Goal: Information Seeking & Learning: Learn about a topic

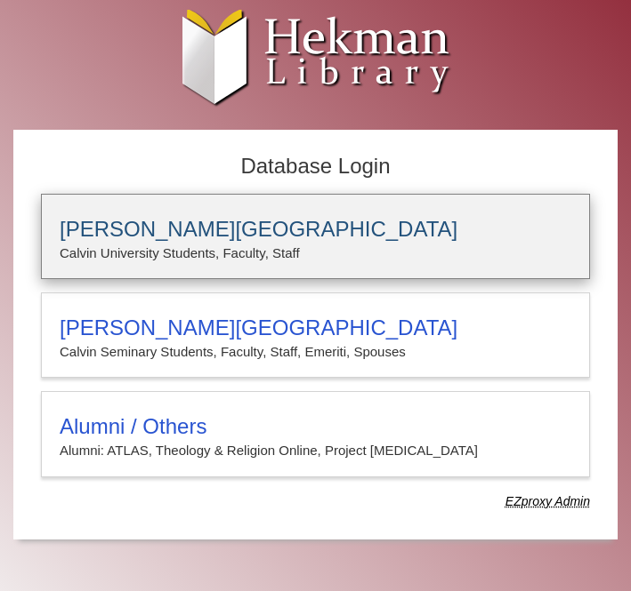
type input "**********"
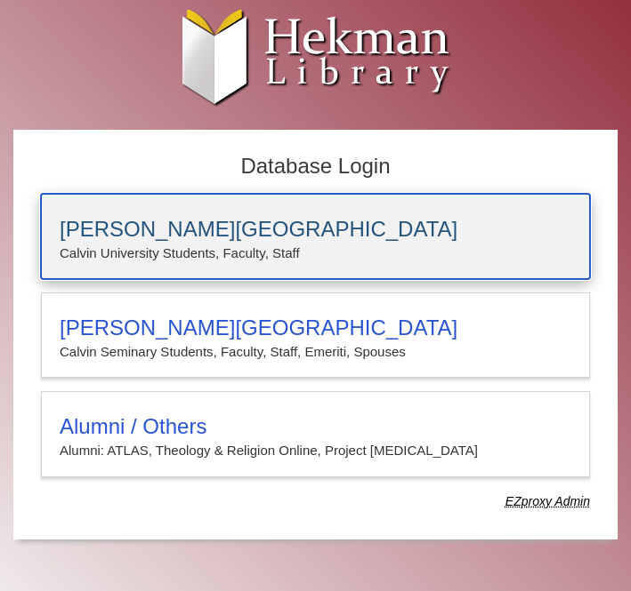
click at [302, 261] on p "Calvin University Students, Faculty, Staff" at bounding box center [315, 253] width 511 height 23
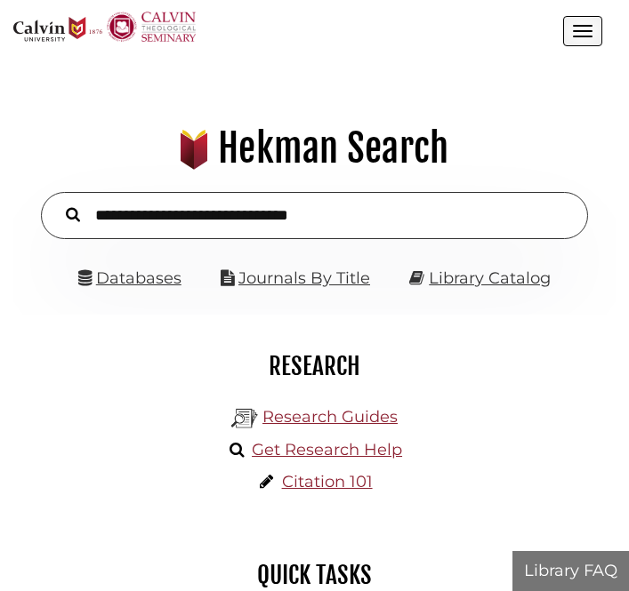
scroll to position [192, 575]
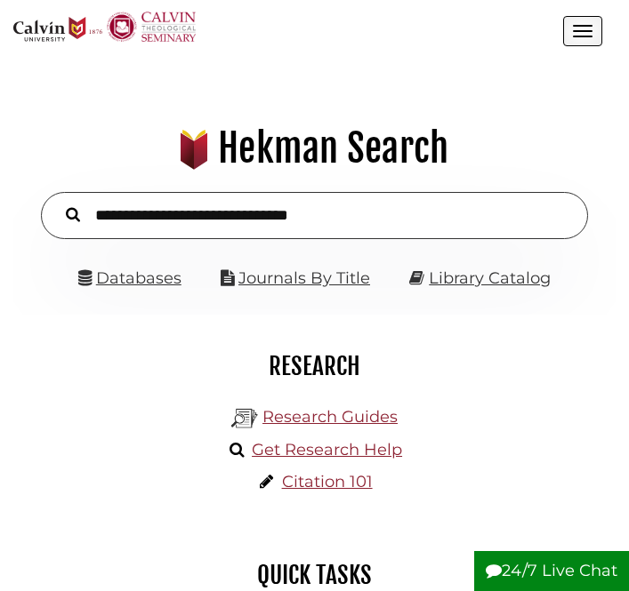
click at [186, 276] on ul "Databases Journals By Title Library Catalog" at bounding box center [315, 279] width 534 height 28
click at [165, 276] on link "Databases" at bounding box center [129, 279] width 103 height 20
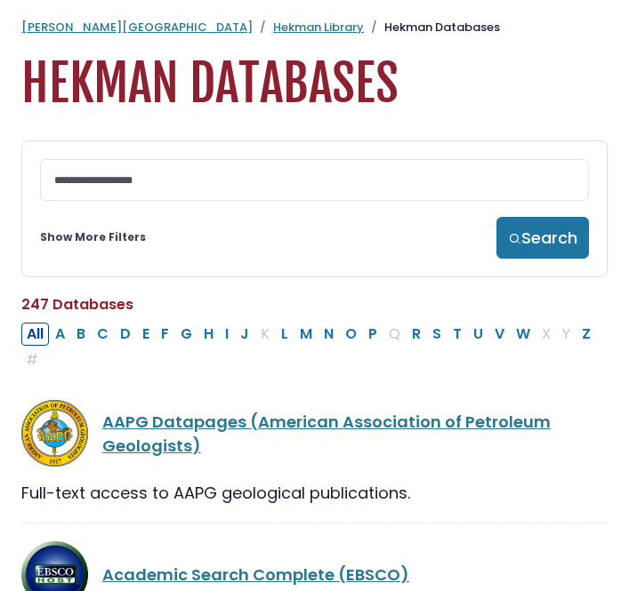
scroll to position [4, 0]
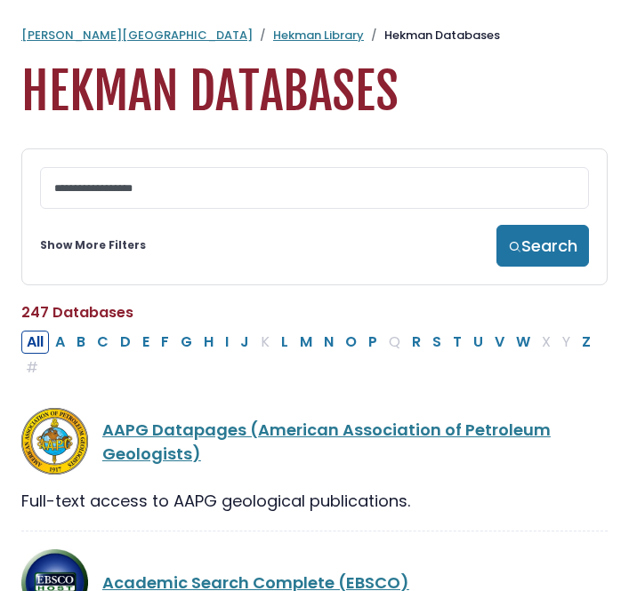
click at [96, 253] on link "Show More Filters" at bounding box center [93, 245] width 106 height 16
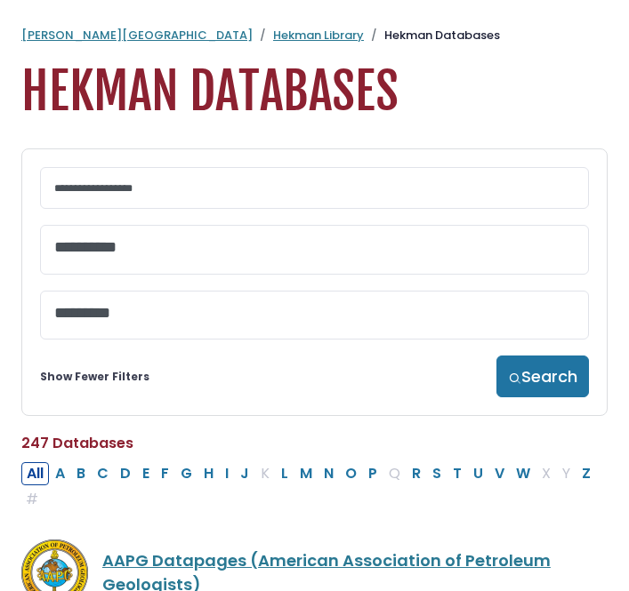
click at [193, 254] on textarea "Search" at bounding box center [314, 248] width 520 height 19
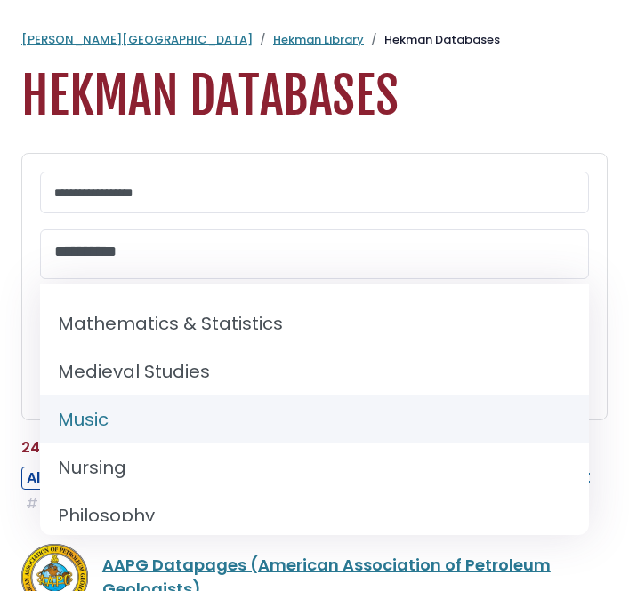
scroll to position [1298, 0]
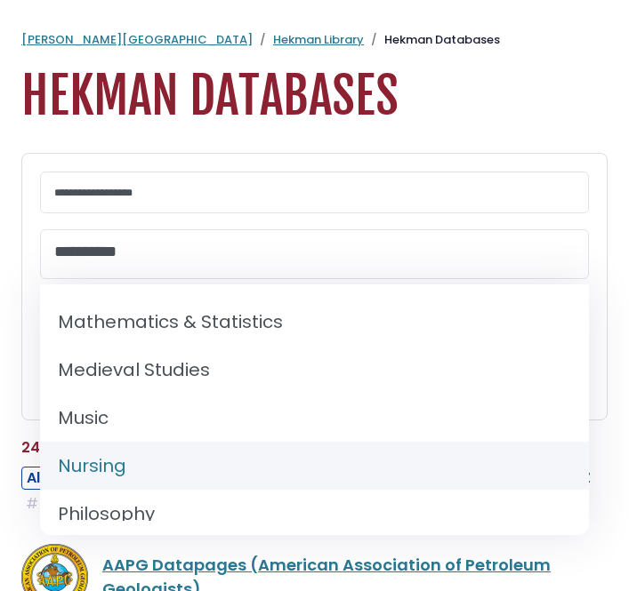
select select "*****"
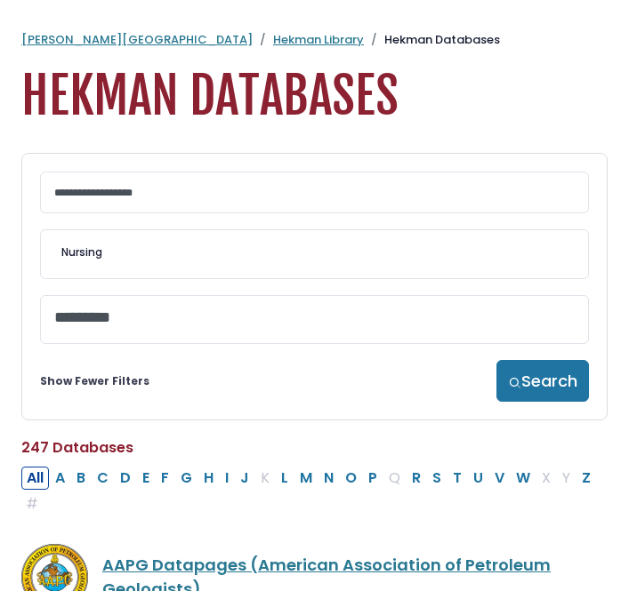
scroll to position [676, 0]
click at [528, 392] on button "Search" at bounding box center [542, 381] width 92 height 42
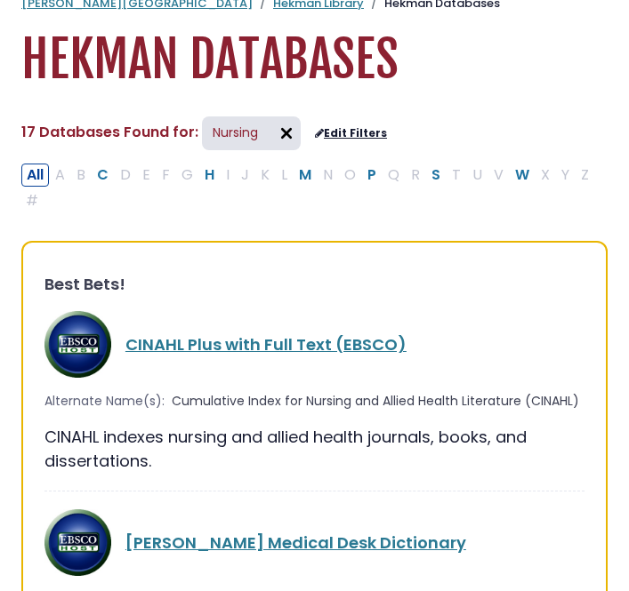
scroll to position [45, 0]
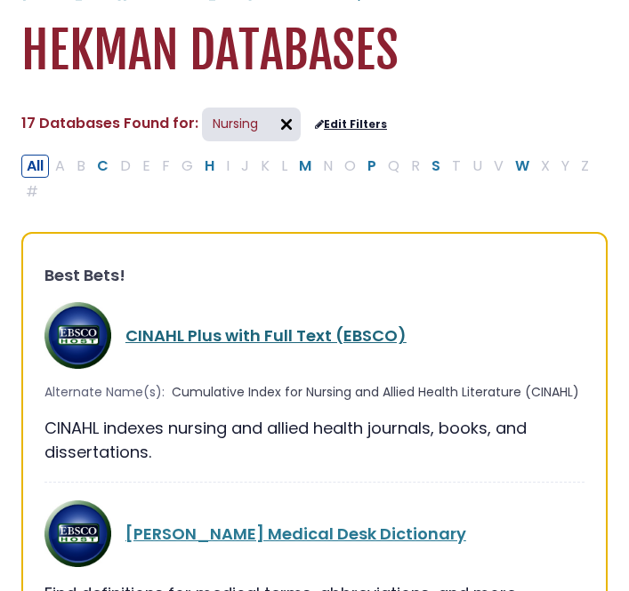
click at [334, 333] on link "CINAHL Plus with Full Text (EBSCO)" at bounding box center [265, 336] width 281 height 22
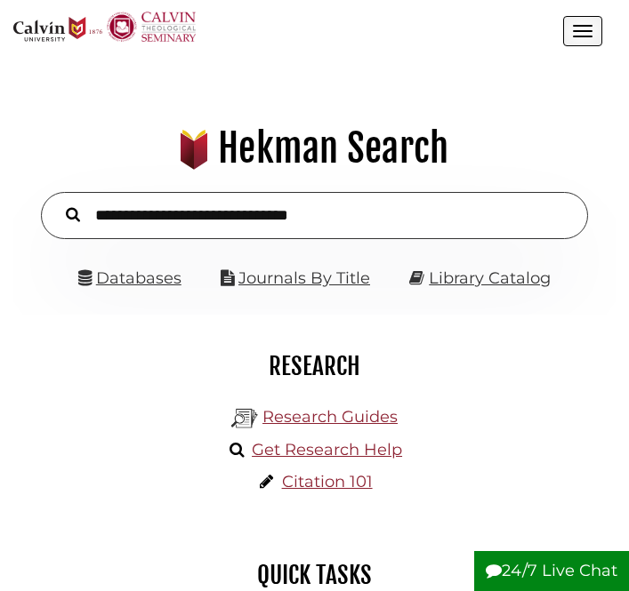
scroll to position [192, 575]
click at [315, 282] on link "Journals By Title" at bounding box center [304, 279] width 132 height 20
click at [181, 274] on link "Databases" at bounding box center [129, 279] width 103 height 20
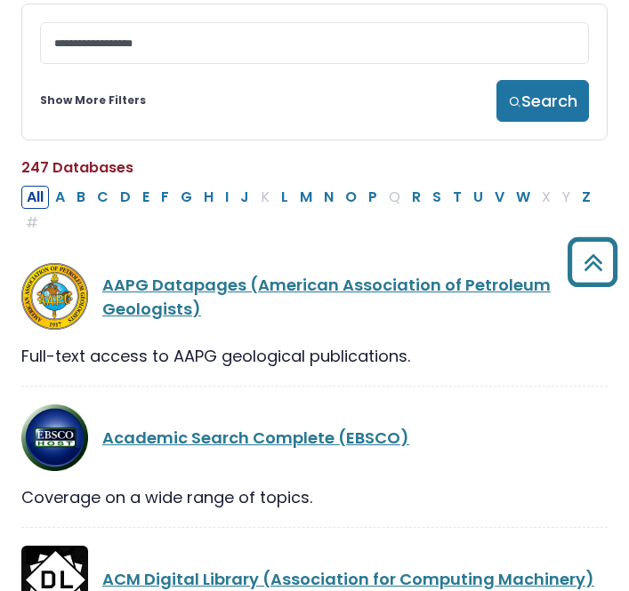
scroll to position [142, 0]
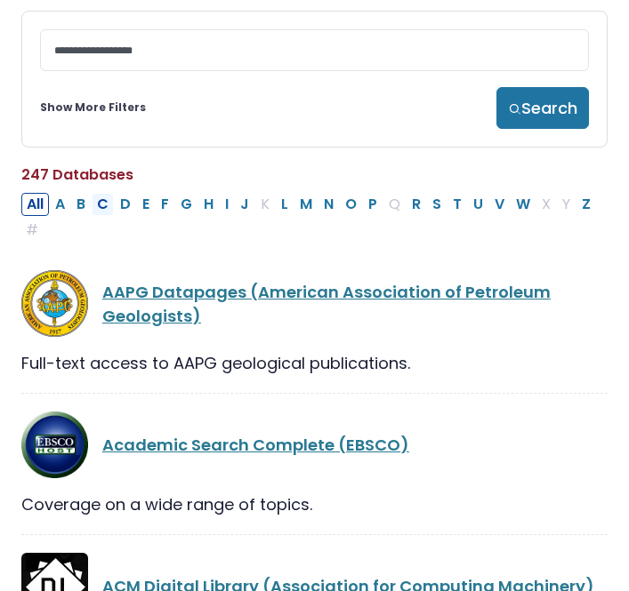
click at [100, 202] on button "C" at bounding box center [103, 204] width 22 height 23
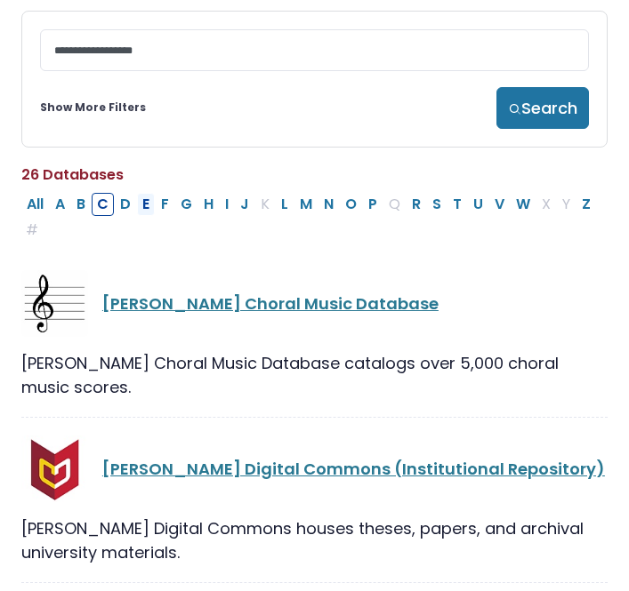
click at [151, 207] on button "E" at bounding box center [146, 204] width 18 height 23
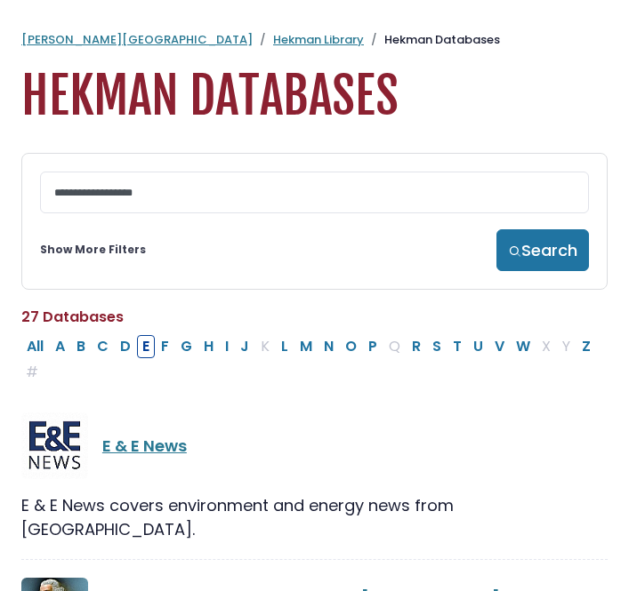
click at [84, 258] on link "Show More Filters" at bounding box center [93, 250] width 106 height 16
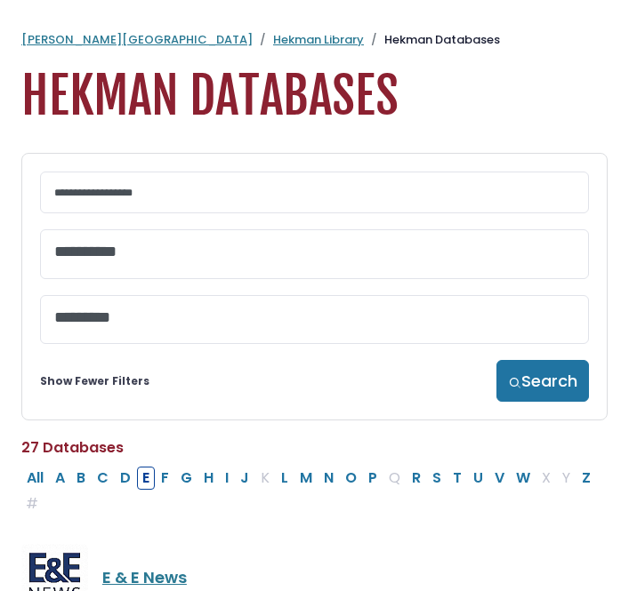
click at [133, 278] on span at bounding box center [314, 254] width 520 height 48
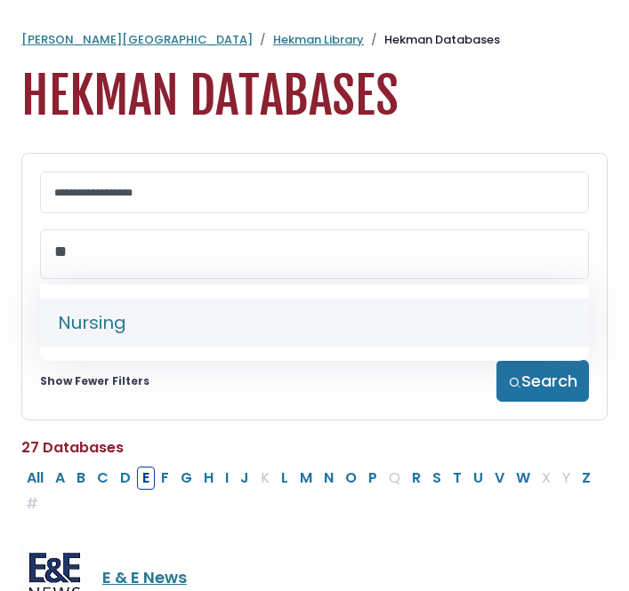
type textarea "**"
select select "*****"
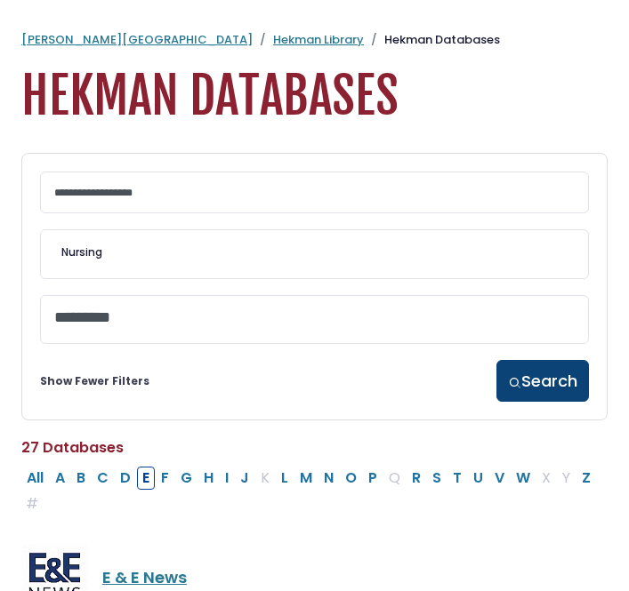
click at [564, 389] on button "Search" at bounding box center [542, 381] width 92 height 42
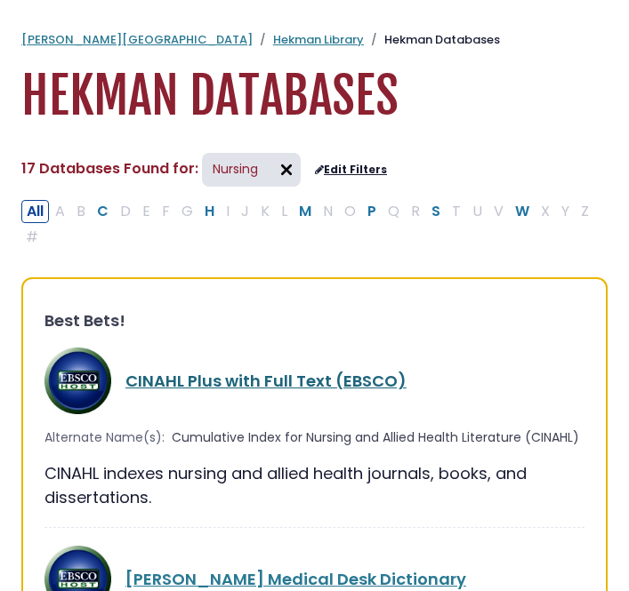
click at [214, 385] on link "CINAHL Plus with Full Text (EBSCO)" at bounding box center [265, 381] width 281 height 22
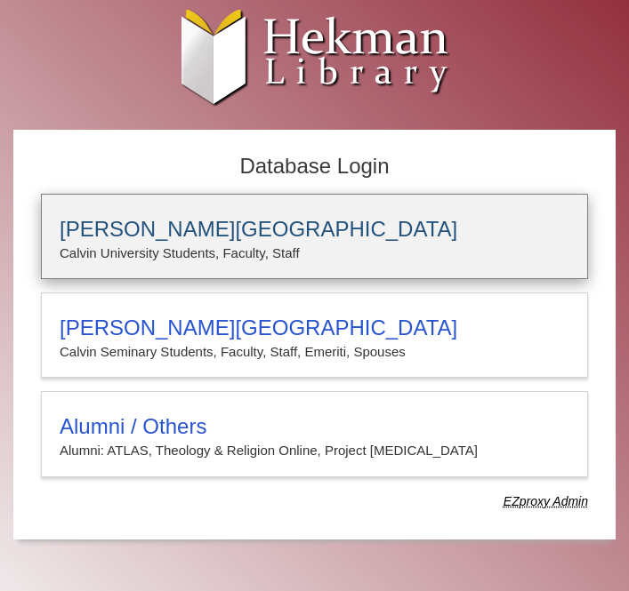
type input "**********"
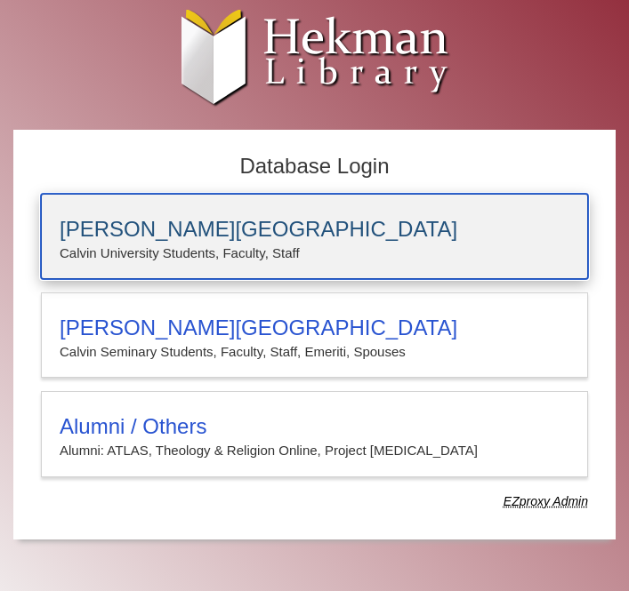
click at [281, 253] on p "Calvin University Students, Faculty, Staff" at bounding box center [315, 253] width 510 height 23
